Goal: Task Accomplishment & Management: Manage account settings

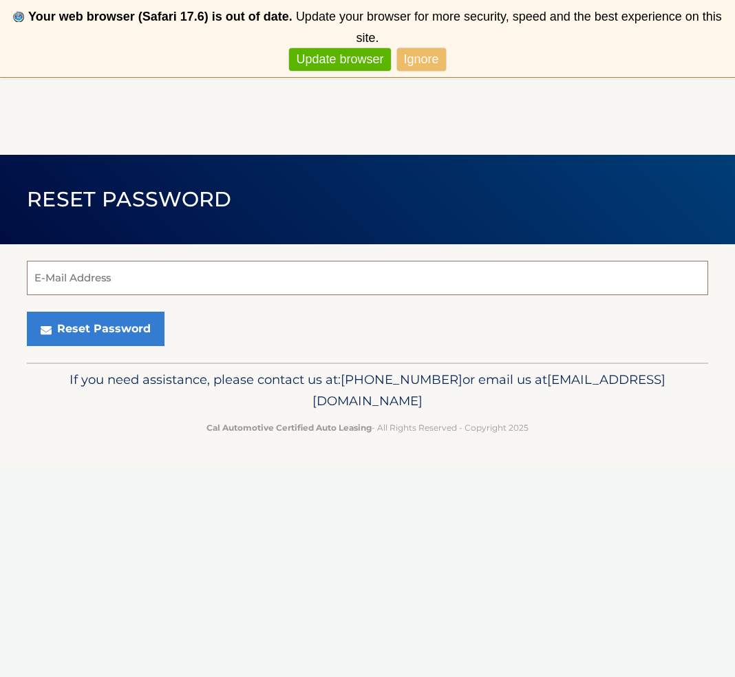
click at [147, 279] on input "E-Mail Address" at bounding box center [367, 278] width 681 height 34
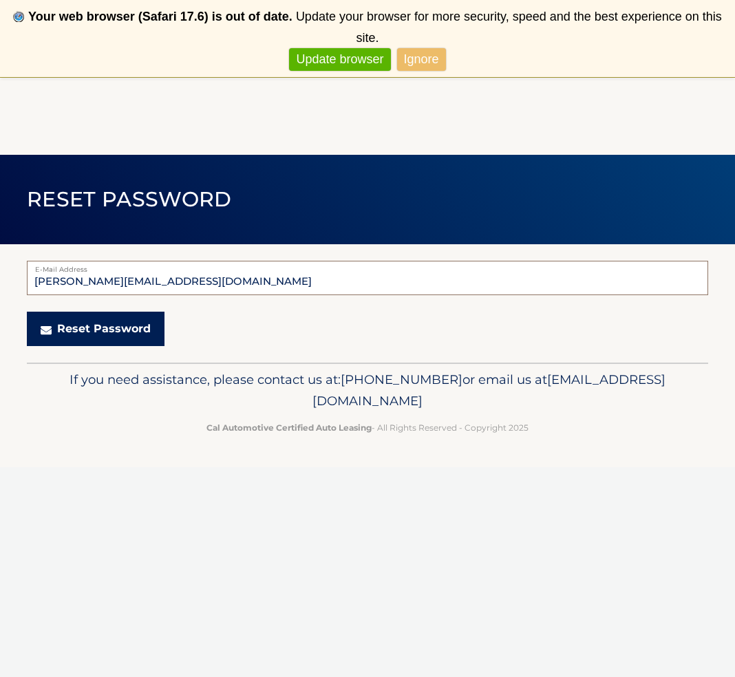
type input "[PERSON_NAME][EMAIL_ADDRESS][DOMAIN_NAME]"
click at [107, 332] on button "Reset Password" at bounding box center [96, 329] width 138 height 34
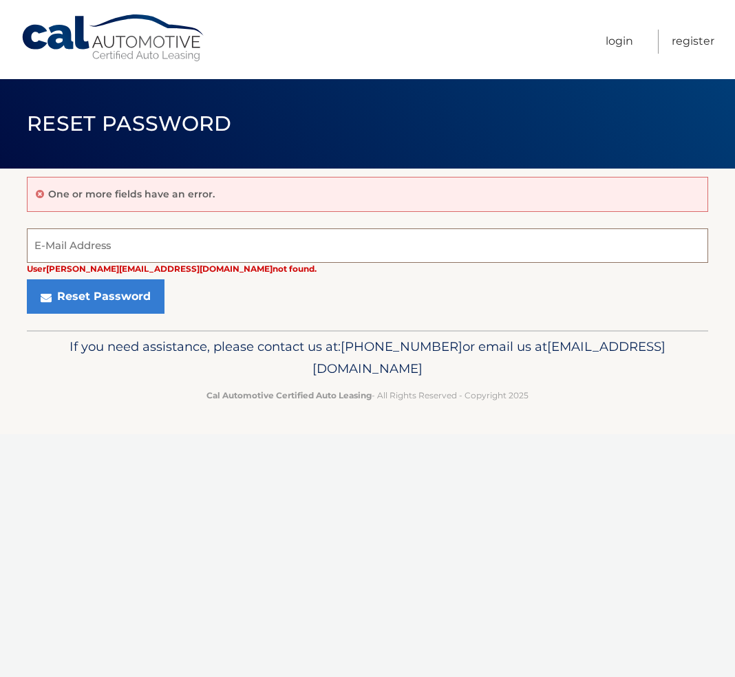
click at [74, 241] on input "E-Mail Address" at bounding box center [367, 245] width 681 height 34
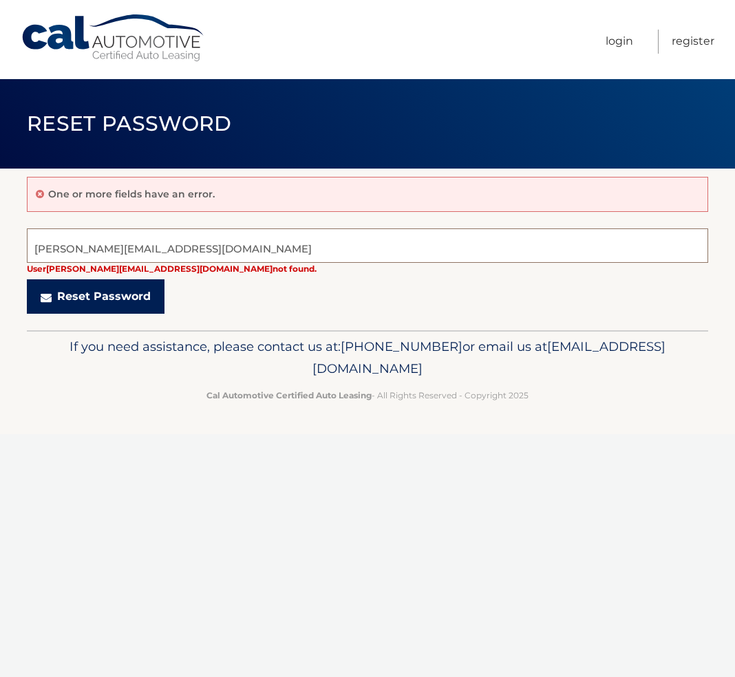
type input "[PERSON_NAME][EMAIL_ADDRESS][DOMAIN_NAME]"
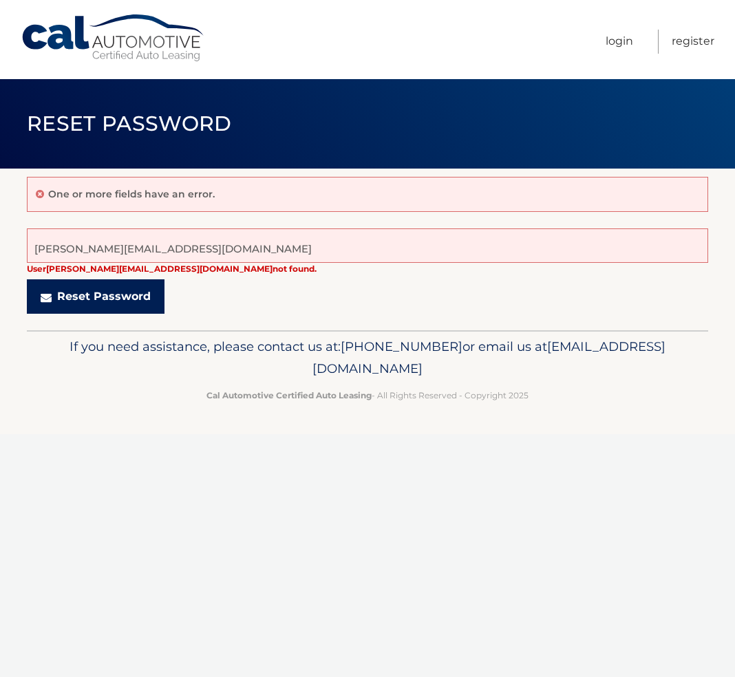
click at [118, 297] on button "Reset Password" at bounding box center [96, 296] width 138 height 34
